Goal: Task Accomplishment & Management: Complete application form

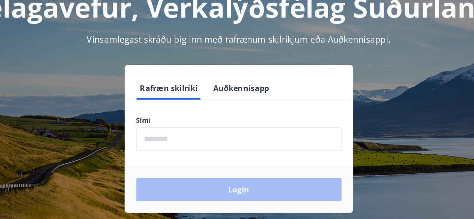
scroll to position [17, 0]
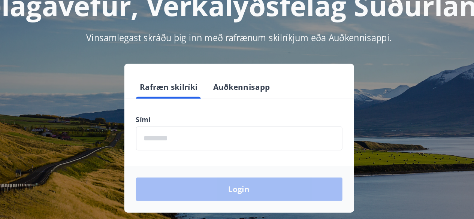
click at [204, 147] on input "phone" at bounding box center [237, 145] width 159 height 18
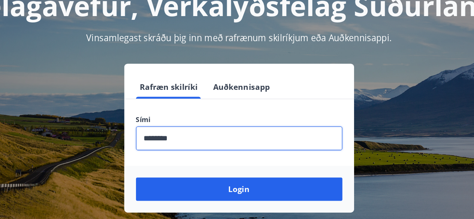
type input "********"
click at [158, 176] on button "Login" at bounding box center [237, 185] width 159 height 18
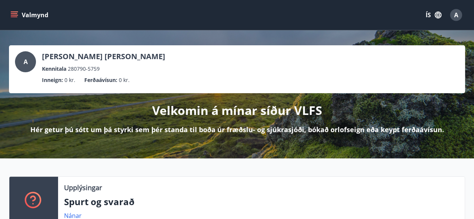
click at [455, 17] on span "A" at bounding box center [457, 15] width 4 height 8
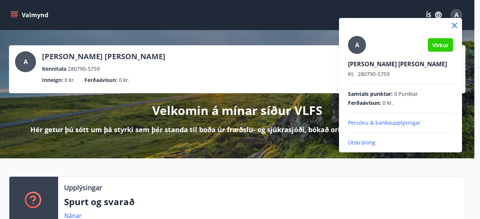
click at [262, 99] on div at bounding box center [240, 109] width 480 height 219
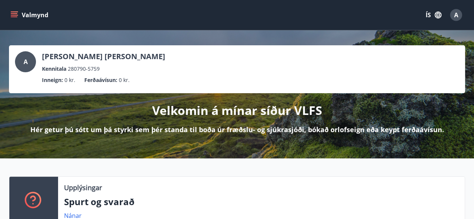
click at [48, 20] on button "Valmynd" at bounding box center [30, 15] width 42 height 14
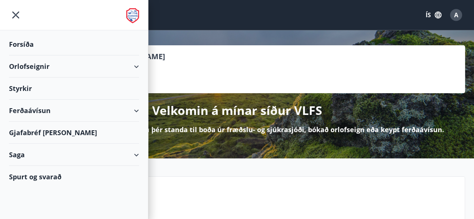
click at [439, 14] on icon "button" at bounding box center [438, 15] width 8 height 8
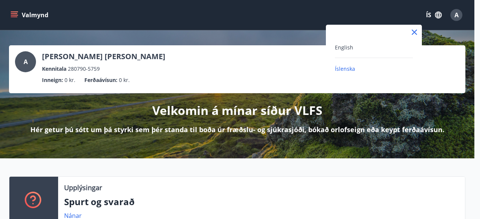
click at [364, 51] on div "English" at bounding box center [374, 47] width 78 height 9
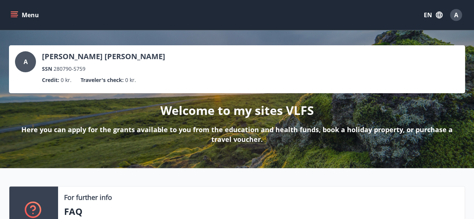
click at [36, 20] on button "Menu" at bounding box center [25, 15] width 33 height 14
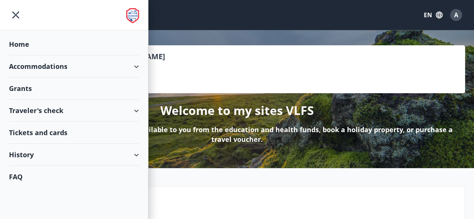
click at [94, 56] on div "Grants" at bounding box center [74, 44] width 130 height 22
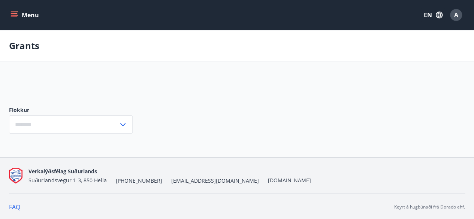
type input "***"
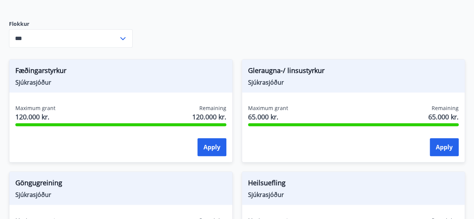
scroll to position [268, 0]
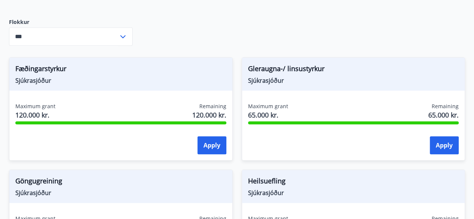
click at [118, 104] on div "Maximum grant 120.000 kr. Remaining 120.000 kr." at bounding box center [120, 112] width 211 height 19
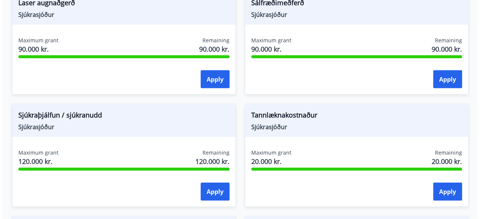
scroll to position [784, 0]
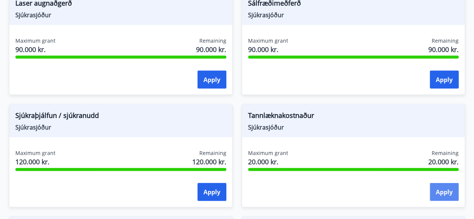
click at [447, 191] on button "Apply" at bounding box center [444, 192] width 29 height 18
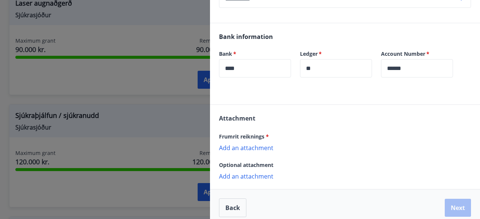
scroll to position [190, 0]
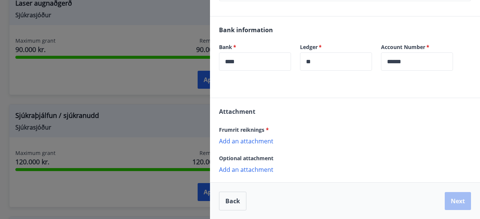
click at [251, 138] on p "Add an attachment" at bounding box center [345, 141] width 252 height 8
click at [245, 143] on p "Add an attachment" at bounding box center [345, 141] width 252 height 8
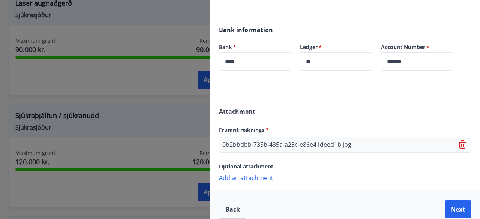
scroll to position [198, 0]
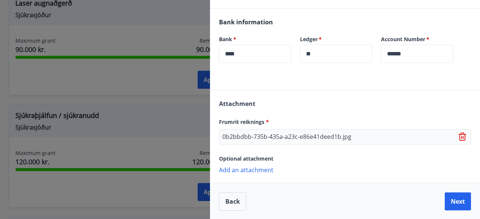
click at [247, 173] on p "Add an attachment" at bounding box center [345, 170] width 252 height 8
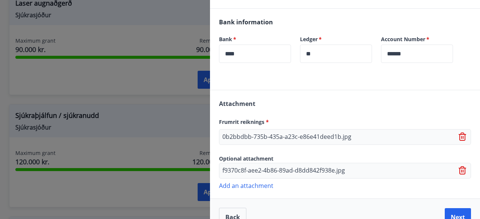
scroll to position [213, 0]
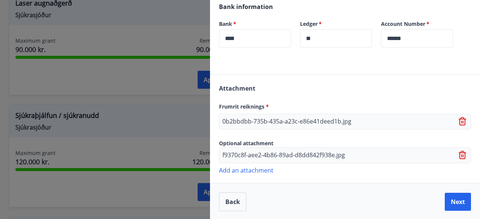
click at [255, 173] on p "Add an attachment" at bounding box center [345, 171] width 252 height 8
click at [234, 170] on p "Add an attachment" at bounding box center [345, 171] width 252 height 8
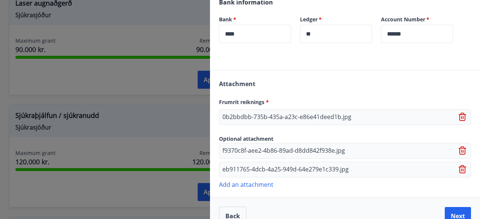
scroll to position [232, 0]
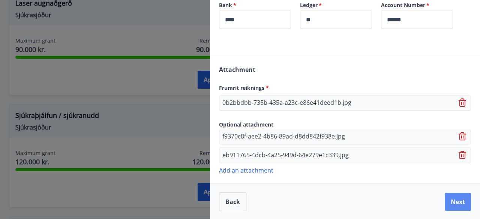
click at [449, 202] on button "Next" at bounding box center [458, 202] width 26 height 18
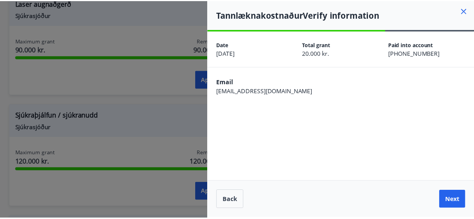
scroll to position [0, 0]
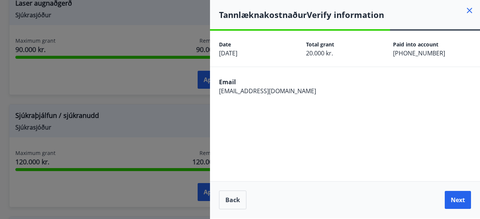
click at [237, 56] on span "[DATE]" at bounding box center [228, 53] width 18 height 8
click at [253, 56] on div "Date [DATE]" at bounding box center [262, 49] width 87 height 18
click at [235, 93] on span "[EMAIL_ADDRESS][DOMAIN_NAME]" at bounding box center [267, 91] width 97 height 8
click at [237, 92] on span "[EMAIL_ADDRESS][DOMAIN_NAME]" at bounding box center [267, 91] width 97 height 8
click at [240, 90] on span "[EMAIL_ADDRESS][DOMAIN_NAME]" at bounding box center [267, 91] width 97 height 8
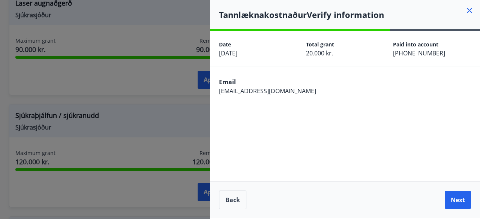
click at [266, 93] on span "[EMAIL_ADDRESS][DOMAIN_NAME]" at bounding box center [267, 91] width 97 height 8
click at [267, 90] on span "[EMAIL_ADDRESS][DOMAIN_NAME]" at bounding box center [267, 91] width 97 height 8
click at [246, 95] on span "[EMAIL_ADDRESS][DOMAIN_NAME]" at bounding box center [267, 91] width 97 height 8
click at [238, 93] on span "[EMAIL_ADDRESS][DOMAIN_NAME]" at bounding box center [267, 91] width 97 height 8
click at [458, 205] on button "Next" at bounding box center [458, 200] width 26 height 18
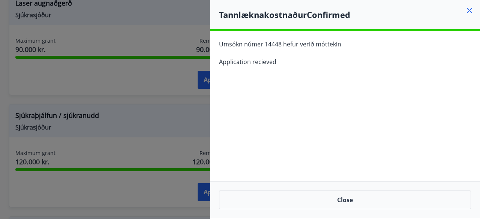
click at [470, 11] on icon at bounding box center [469, 10] width 1 height 1
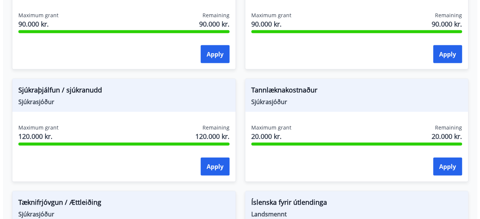
scroll to position [817, 0]
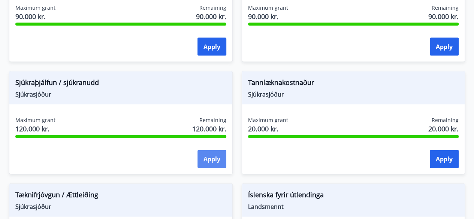
click at [213, 164] on button "Apply" at bounding box center [212, 159] width 29 height 18
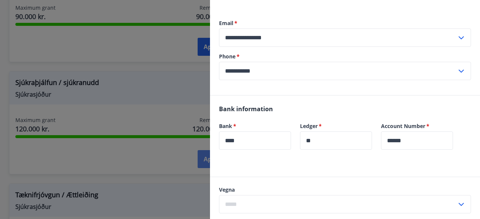
scroll to position [80, 0]
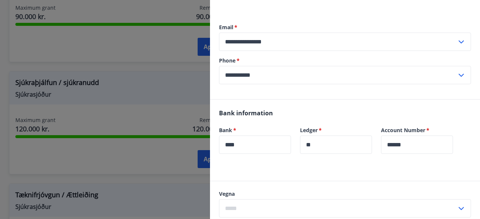
click at [236, 45] on input "**********" at bounding box center [338, 42] width 238 height 18
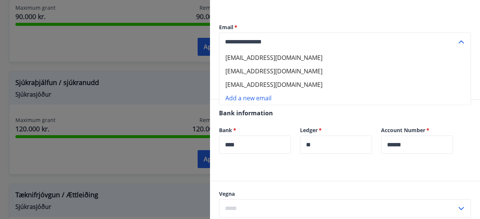
click at [242, 44] on input "**********" at bounding box center [338, 42] width 238 height 18
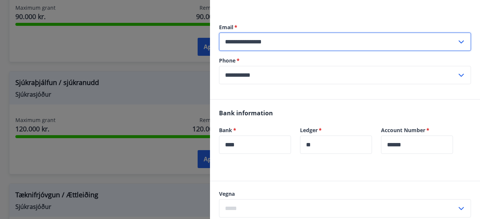
click at [244, 43] on input "**********" at bounding box center [338, 42] width 238 height 18
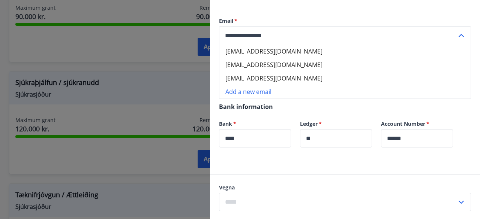
scroll to position [86, 0]
click at [278, 54] on li "[EMAIL_ADDRESS][DOMAIN_NAME]" at bounding box center [344, 51] width 251 height 14
type input "**********"
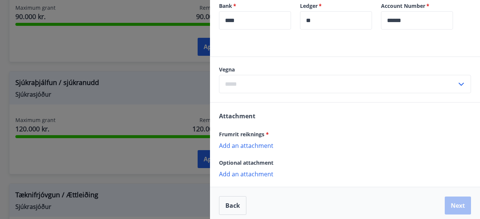
scroll to position [208, 0]
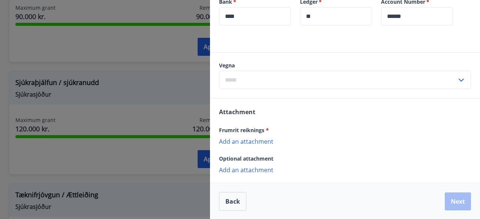
click at [449, 83] on input "text" at bounding box center [338, 80] width 238 height 18
click at [230, 98] on li "Sjúkraþjálfun" at bounding box center [344, 96] width 251 height 14
type input "**********"
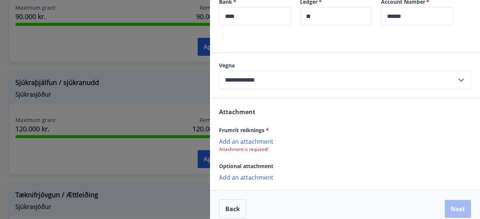
click at [254, 143] on p "Add an attachment" at bounding box center [345, 142] width 252 height 8
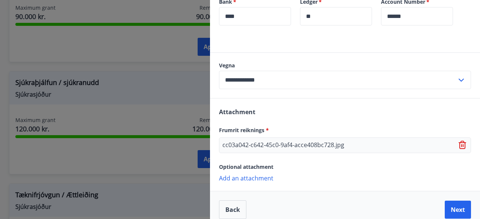
scroll to position [216, 0]
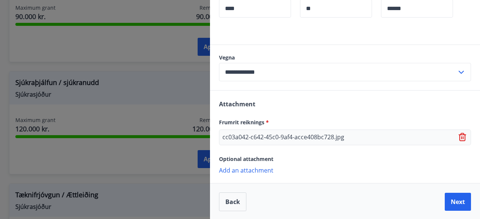
click at [263, 171] on p "Add an attachment" at bounding box center [345, 171] width 252 height 8
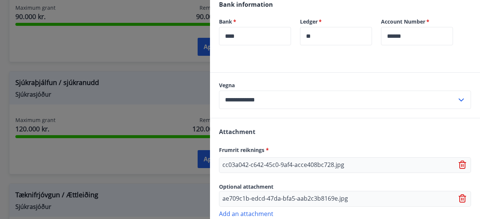
scroll to position [232, 0]
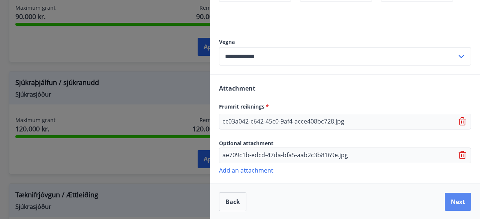
click at [445, 202] on button "Next" at bounding box center [458, 202] width 26 height 18
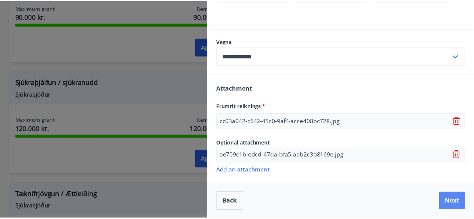
scroll to position [0, 0]
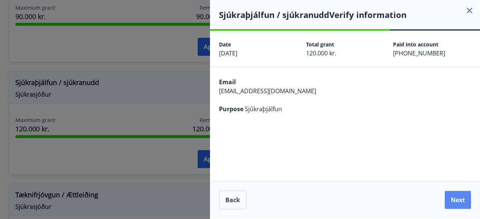
click at [458, 199] on button "Next" at bounding box center [458, 200] width 26 height 18
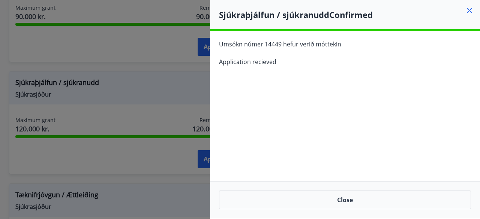
click at [470, 11] on icon at bounding box center [469, 10] width 1 height 1
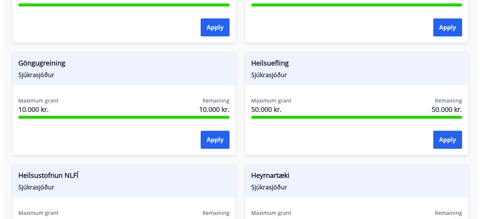
scroll to position [386, 0]
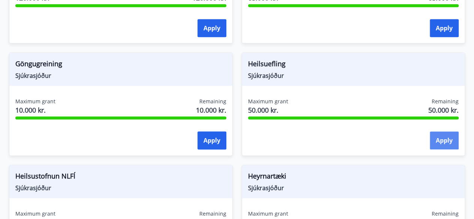
click at [446, 137] on button "Apply" at bounding box center [444, 141] width 29 height 18
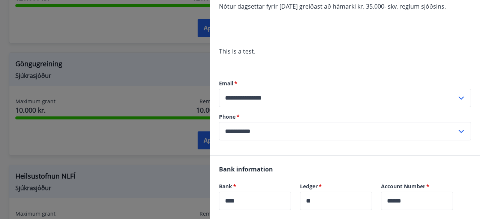
scroll to position [123, 0]
click at [266, 97] on input "**********" at bounding box center [338, 98] width 238 height 18
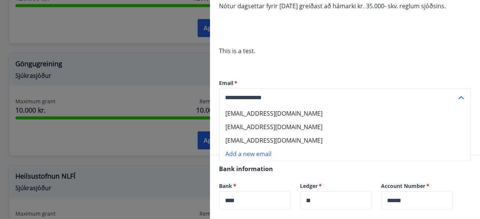
click at [241, 114] on li "[EMAIL_ADDRESS][DOMAIN_NAME]" at bounding box center [344, 114] width 251 height 14
type input "**********"
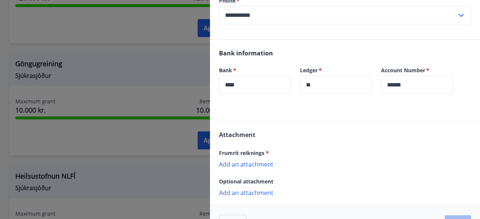
scroll to position [262, 0]
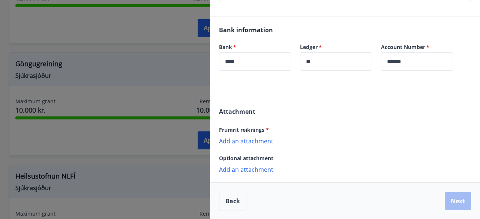
click at [252, 143] on p "Add an attachment" at bounding box center [345, 141] width 252 height 8
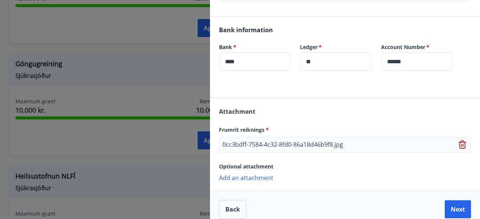
click at [281, 188] on div "Attachment Frumrit reiknings * 0cc3bdff-7584-4c32-8fd0-86a18d46b9f8.jpg Optiona…" at bounding box center [345, 144] width 270 height 92
click at [265, 180] on p "Add an attachment" at bounding box center [345, 178] width 252 height 8
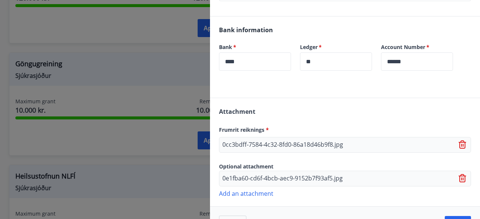
scroll to position [285, 0]
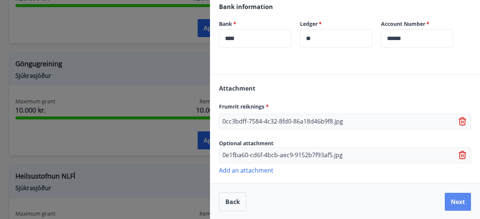
click at [449, 204] on button "Next" at bounding box center [458, 202] width 26 height 18
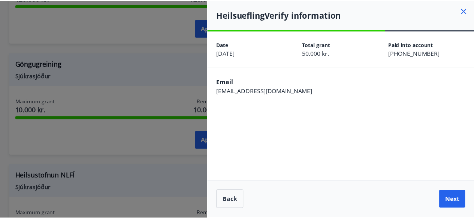
scroll to position [0, 0]
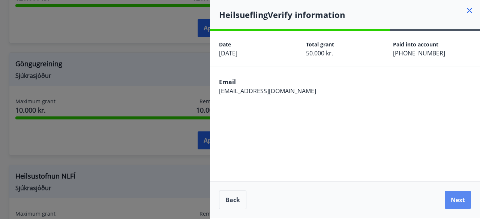
click at [458, 203] on button "Next" at bounding box center [458, 200] width 26 height 18
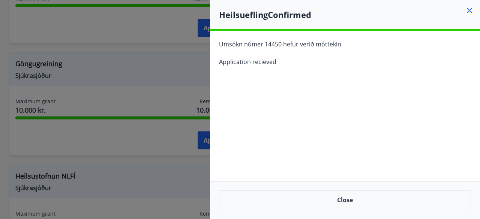
click at [470, 12] on icon at bounding box center [469, 10] width 9 height 9
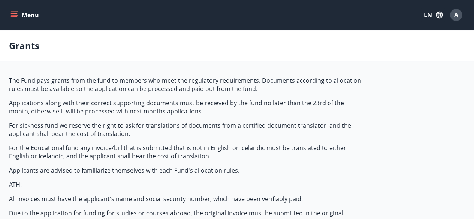
click at [32, 20] on button "Menu" at bounding box center [25, 15] width 33 height 14
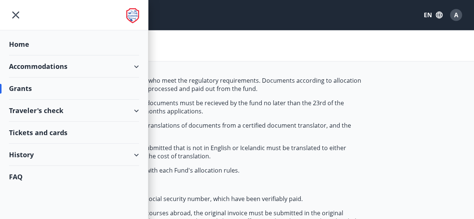
click at [22, 41] on div "Home" at bounding box center [74, 44] width 130 height 22
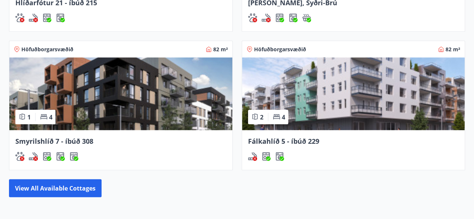
scroll to position [854, 0]
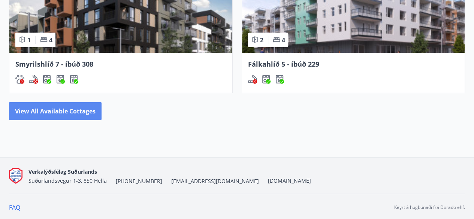
click at [74, 116] on button "View all available cottages" at bounding box center [55, 111] width 93 height 18
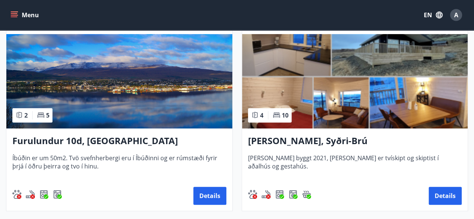
scroll to position [153, 0]
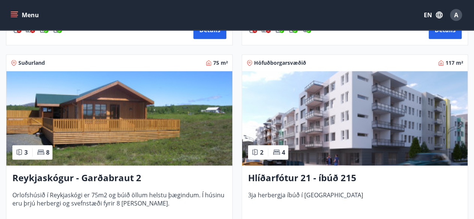
click at [302, 132] on img at bounding box center [355, 118] width 226 height 95
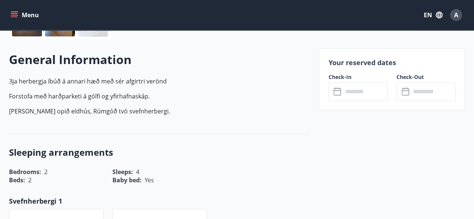
scroll to position [205, 0]
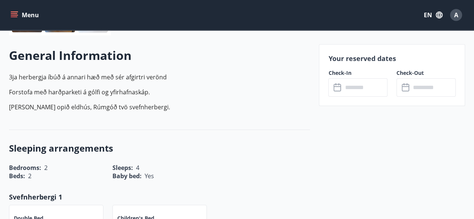
click at [362, 88] on input "text" at bounding box center [365, 87] width 45 height 18
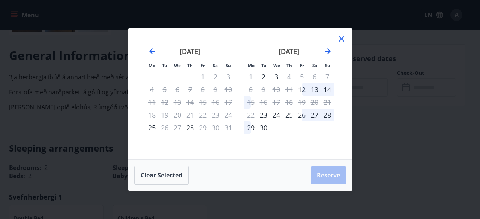
click at [339, 47] on div "[DATE] 1 2 3 4 5 6 7 8 9 10 11 12 13 14 15 16 17 18 19 20 21 22 23 24 25 26 27 …" at bounding box center [340, 99] width 398 height 123
click at [343, 38] on icon at bounding box center [341, 39] width 9 height 9
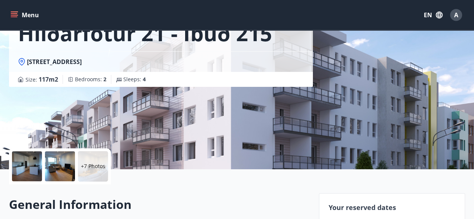
scroll to position [0, 0]
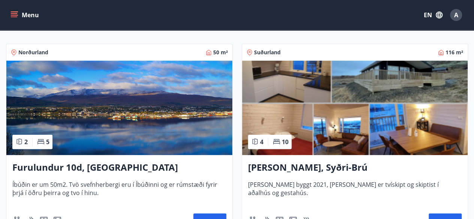
click at [344, 131] on img at bounding box center [355, 108] width 226 height 95
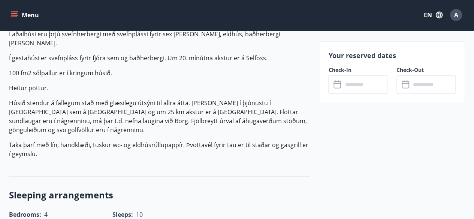
scroll to position [263, 0]
click at [360, 91] on input "text" at bounding box center [365, 84] width 45 height 18
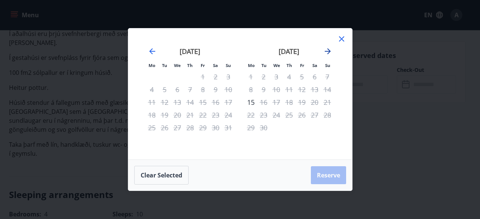
click at [328, 51] on icon "Move forward to switch to the next month." at bounding box center [328, 51] width 6 height 6
click at [326, 54] on icon "Move forward to switch to the next month." at bounding box center [327, 51] width 9 height 9
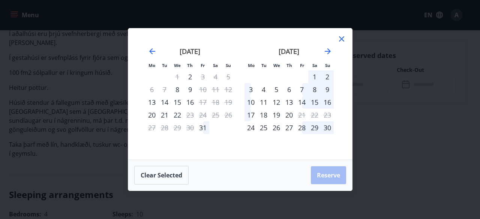
click at [341, 39] on icon at bounding box center [341, 39] width 1 height 1
